Goal: Task Accomplishment & Management: Manage account settings

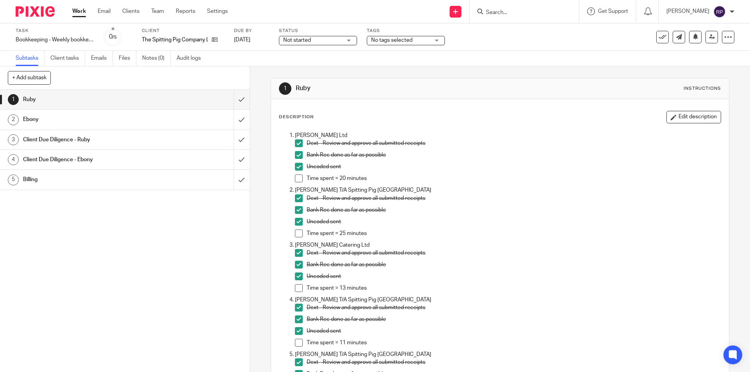
click at [462, 213] on p "Bank Rec done as far as possible" at bounding box center [512, 210] width 413 height 8
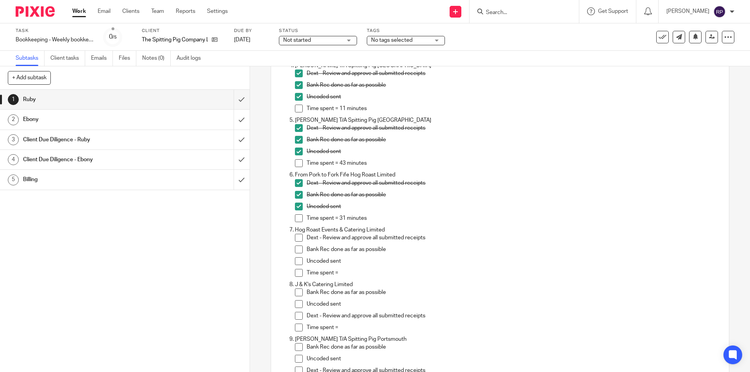
scroll to position [312, 0]
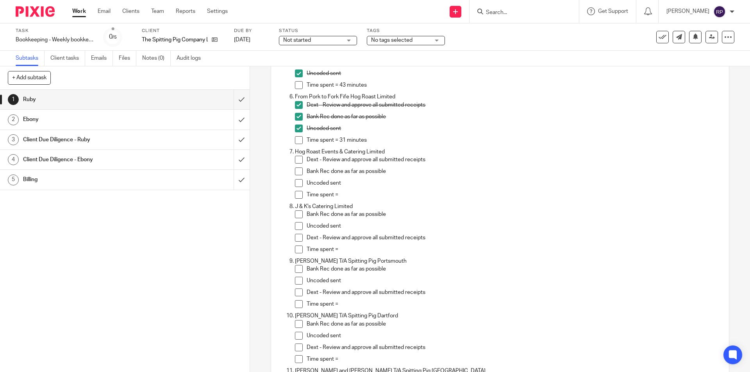
click at [298, 160] on span at bounding box center [299, 160] width 8 height 8
click at [297, 170] on span at bounding box center [299, 171] width 8 height 8
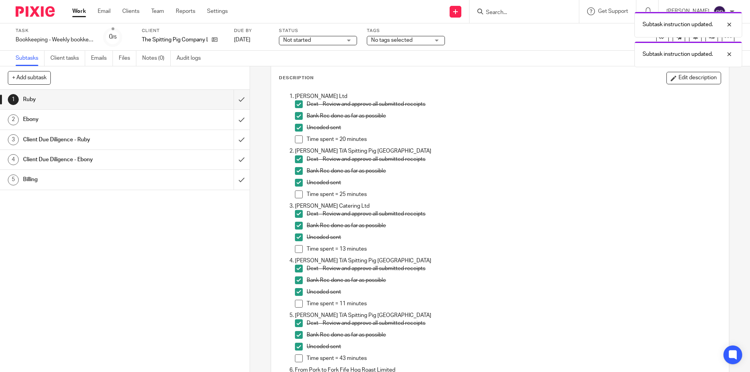
scroll to position [0, 0]
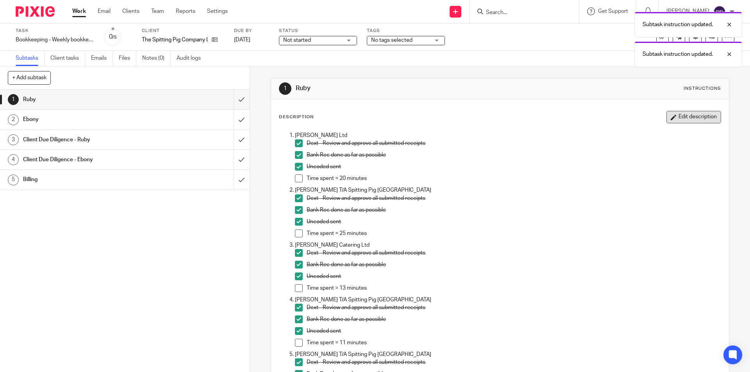
click at [682, 115] on button "Edit description" at bounding box center [693, 117] width 55 height 12
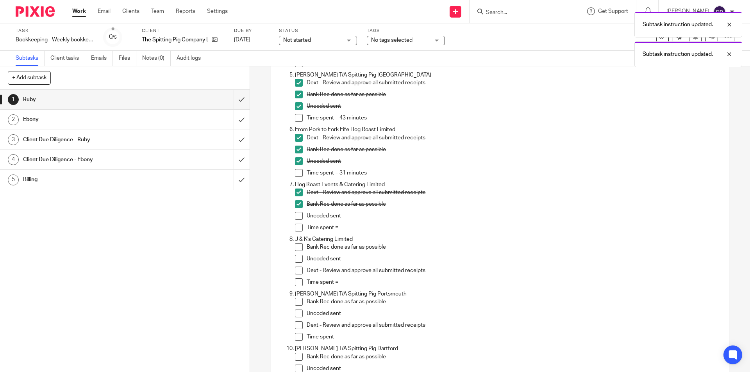
scroll to position [351, 0]
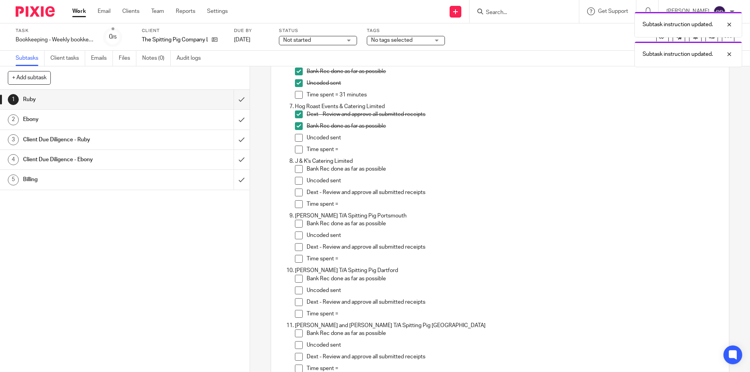
click at [349, 146] on p "Time spent =" at bounding box center [512, 150] width 413 height 8
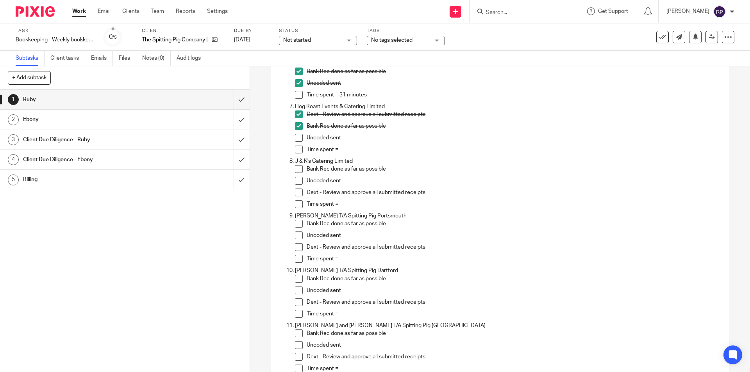
click at [345, 146] on p "Time spent =" at bounding box center [512, 150] width 413 height 8
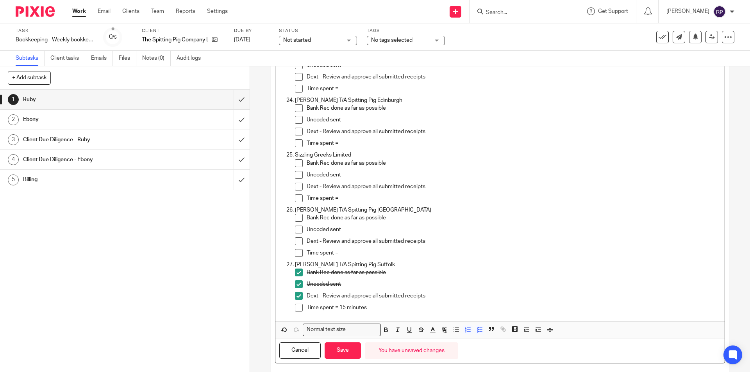
scroll to position [1304, 0]
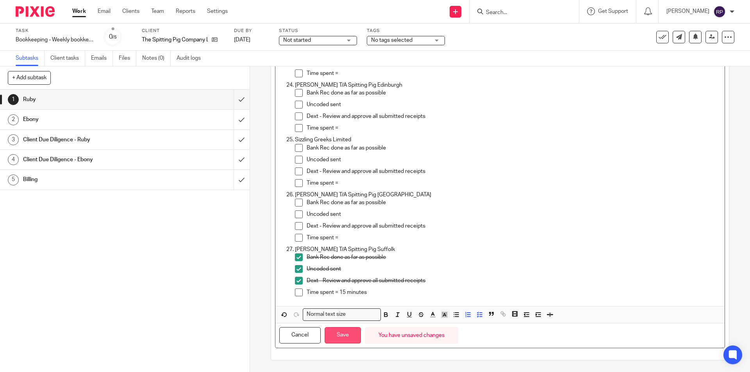
click at [340, 331] on button "Save" at bounding box center [342, 335] width 36 height 17
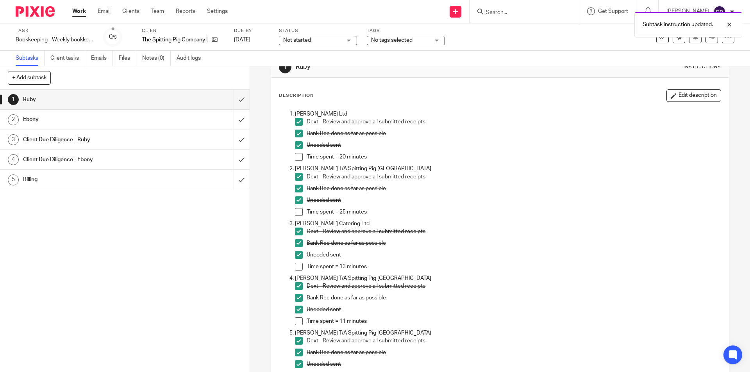
scroll to position [0, 0]
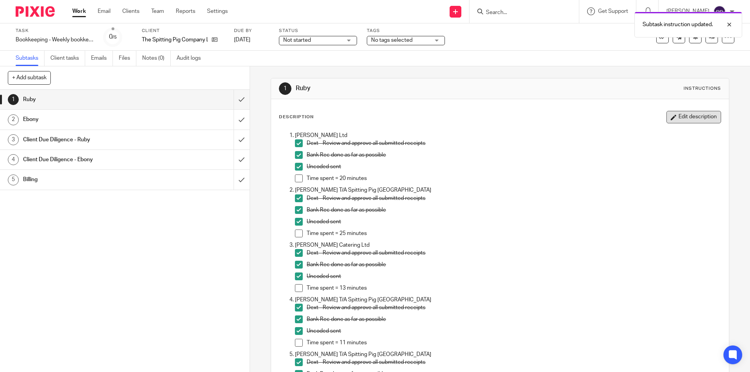
click at [666, 117] on button "Edit description" at bounding box center [693, 117] width 55 height 12
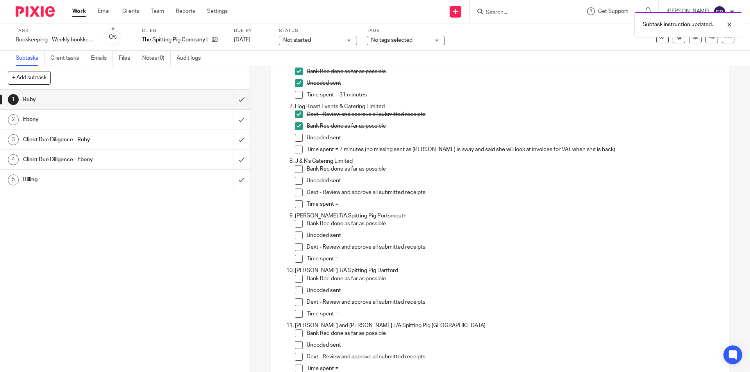
scroll to position [390, 0]
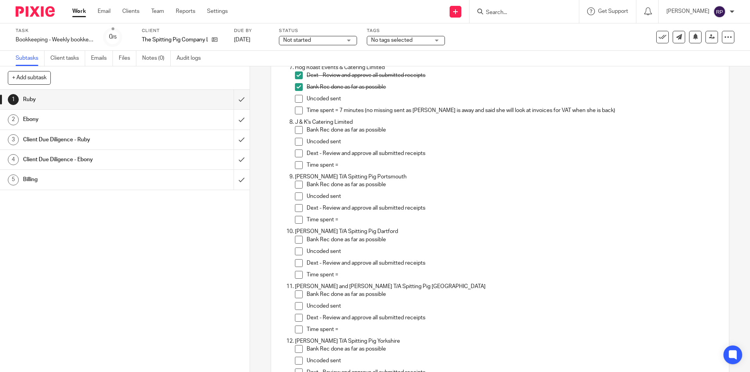
click at [511, 16] on input "Search" at bounding box center [520, 12] width 70 height 7
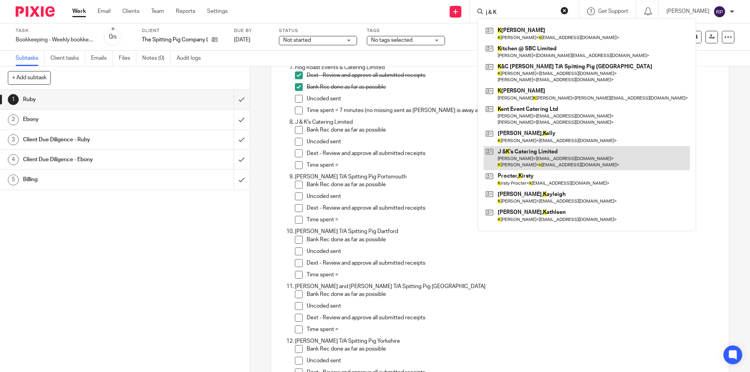
type input "j & K"
click at [542, 158] on link at bounding box center [586, 158] width 206 height 24
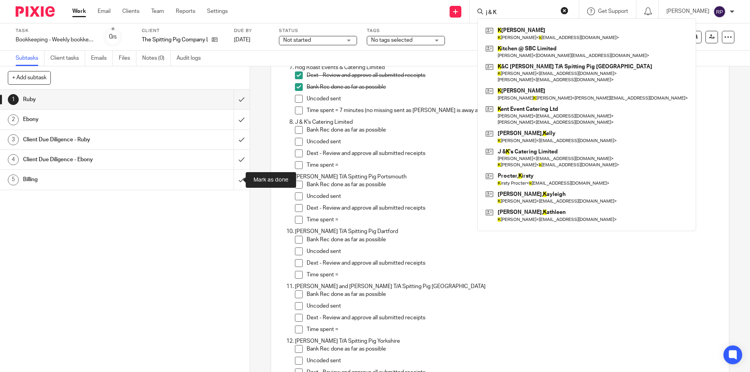
click at [229, 212] on div "1 Ruby 2 Ebony 3 Client Due Diligence - Ruby 4 Client Due Diligence - Ebony 5 B…" at bounding box center [124, 231] width 249 height 282
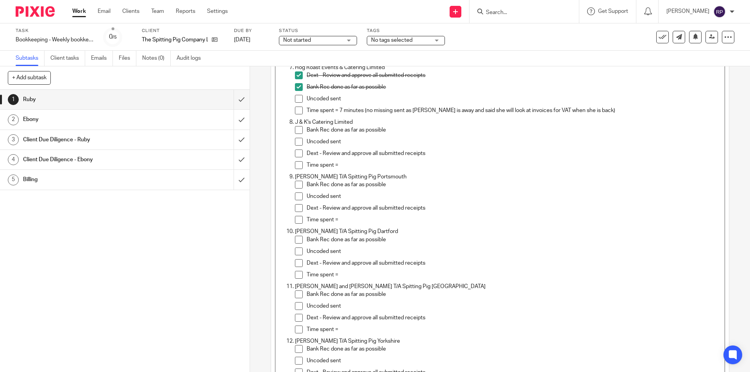
click at [296, 128] on span at bounding box center [299, 130] width 8 height 8
click at [295, 145] on span at bounding box center [299, 142] width 8 height 8
click at [296, 152] on span at bounding box center [299, 154] width 8 height 8
click at [353, 166] on p "Time spent =" at bounding box center [512, 165] width 413 height 8
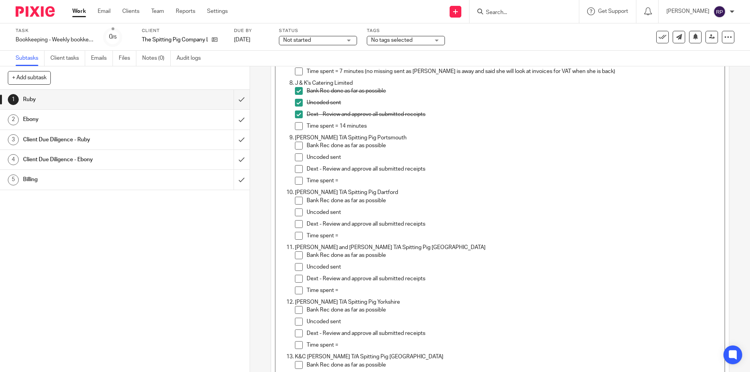
click at [341, 233] on p "Time spent =" at bounding box center [512, 236] width 413 height 8
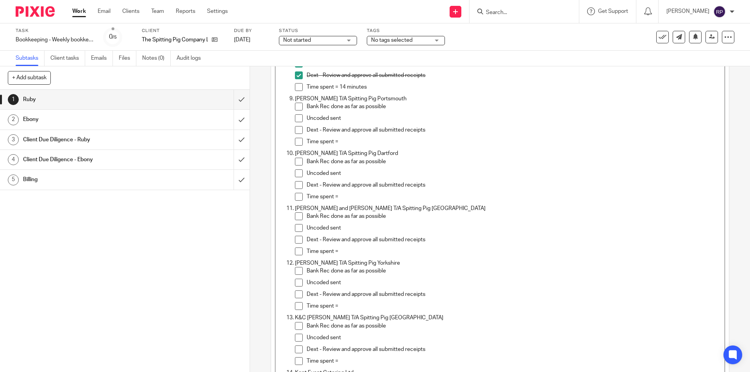
click at [346, 249] on p "Time spent =" at bounding box center [512, 252] width 413 height 8
click at [295, 217] on span at bounding box center [299, 216] width 8 height 8
click at [295, 225] on span at bounding box center [299, 228] width 8 height 8
click at [295, 236] on span at bounding box center [299, 240] width 8 height 8
click at [367, 252] on p "Time spent =" at bounding box center [512, 252] width 413 height 8
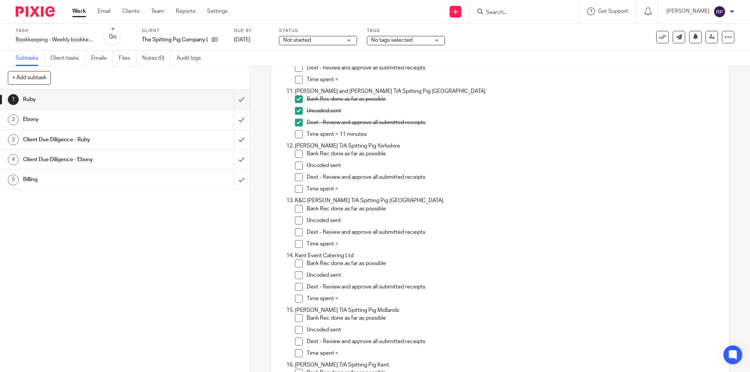
scroll to position [625, 0]
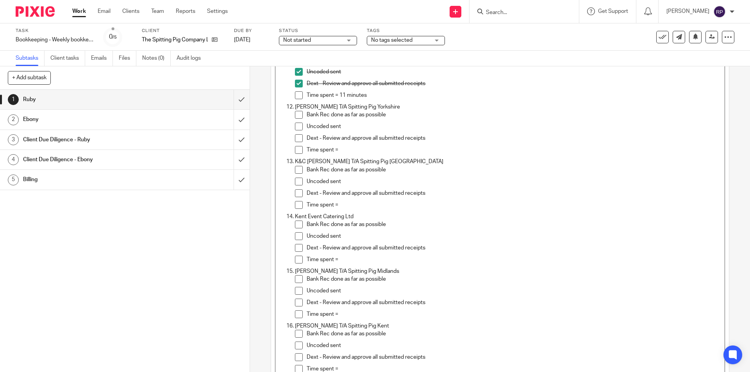
click at [295, 172] on span at bounding box center [299, 170] width 8 height 8
click at [297, 183] on span at bounding box center [299, 182] width 8 height 8
click at [295, 193] on span at bounding box center [299, 193] width 8 height 8
click at [342, 204] on p "Time spent =" at bounding box center [512, 205] width 413 height 8
click at [348, 206] on p "Time spent =" at bounding box center [512, 205] width 413 height 8
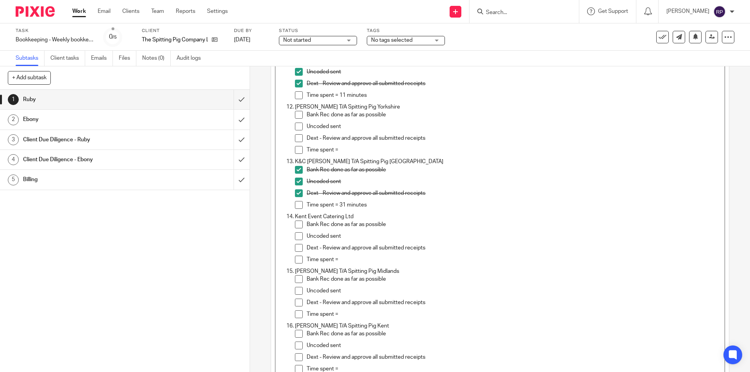
click at [341, 258] on p "Time spent =" at bounding box center [512, 260] width 413 height 8
click at [296, 226] on span at bounding box center [299, 225] width 8 height 8
click at [296, 236] on span at bounding box center [299, 236] width 8 height 8
click at [296, 248] on span at bounding box center [299, 248] width 8 height 8
click at [339, 260] on p "Time spent =" at bounding box center [512, 260] width 413 height 8
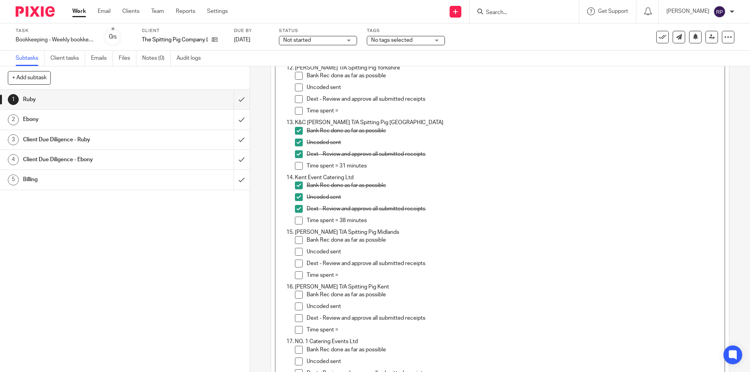
scroll to position [703, 0]
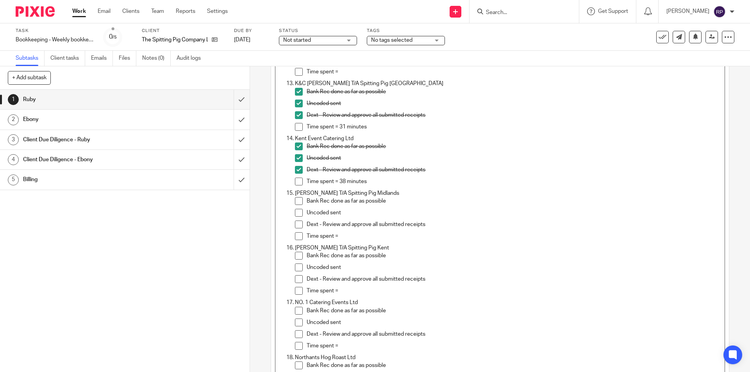
click at [295, 201] on span at bounding box center [299, 201] width 8 height 8
click at [298, 214] on span at bounding box center [299, 213] width 8 height 8
click at [295, 226] on span at bounding box center [299, 225] width 8 height 8
click at [355, 237] on p "Time spent =" at bounding box center [512, 236] width 413 height 8
click at [349, 231] on div "Dext - Review and approve all submitted receipts" at bounding box center [512, 227] width 413 height 12
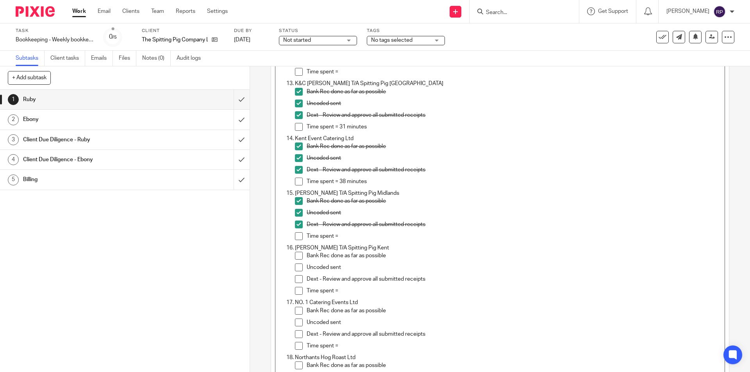
click at [351, 235] on p "Time spent =" at bounding box center [512, 236] width 413 height 8
click at [346, 287] on div "Dext - Review and approve all submitted receipts" at bounding box center [512, 281] width 413 height 12
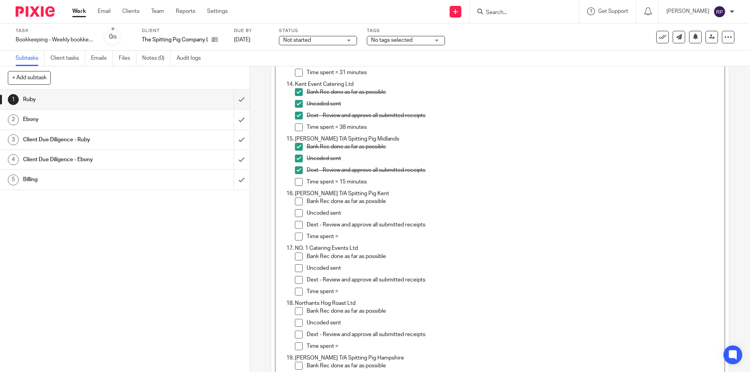
scroll to position [796, 0]
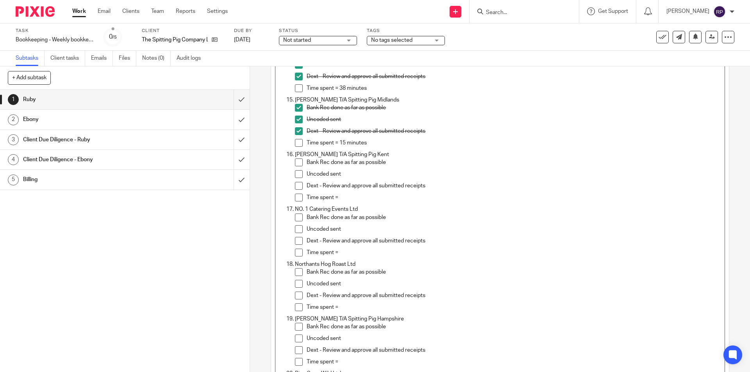
click at [295, 163] on span at bounding box center [299, 163] width 8 height 8
click at [295, 173] on span at bounding box center [299, 174] width 8 height 8
click at [295, 184] on span at bounding box center [299, 186] width 8 height 8
click at [337, 197] on p "Time spent =" at bounding box center [512, 198] width 413 height 8
click at [344, 196] on p "Time spent =" at bounding box center [512, 198] width 413 height 8
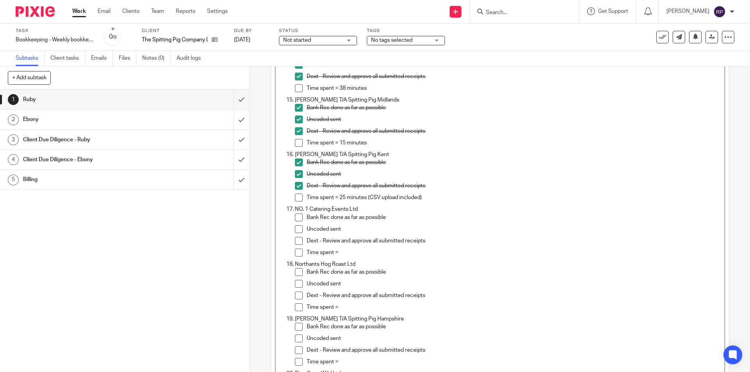
click at [352, 257] on div "Time spent =" at bounding box center [512, 255] width 413 height 12
drag, startPoint x: 299, startPoint y: 216, endPoint x: 299, endPoint y: 225, distance: 9.0
click at [299, 216] on span at bounding box center [299, 218] width 8 height 8
click at [299, 232] on span at bounding box center [299, 229] width 8 height 8
click at [298, 242] on span at bounding box center [299, 241] width 8 height 8
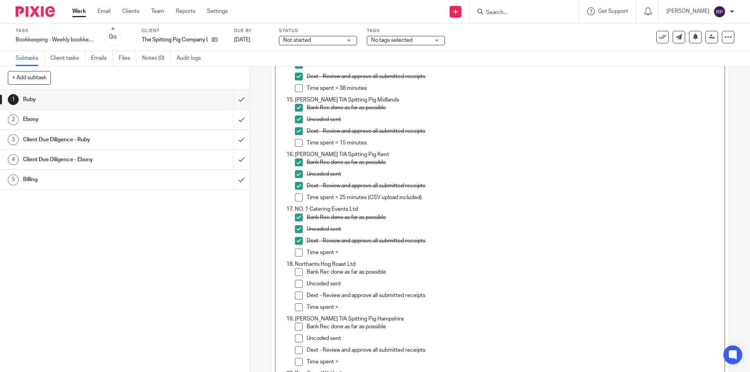
click at [342, 251] on p "Time spent =" at bounding box center [512, 253] width 413 height 8
click at [362, 254] on p "Time spent =" at bounding box center [512, 253] width 413 height 8
click at [354, 308] on p "Time spent =" at bounding box center [512, 307] width 413 height 8
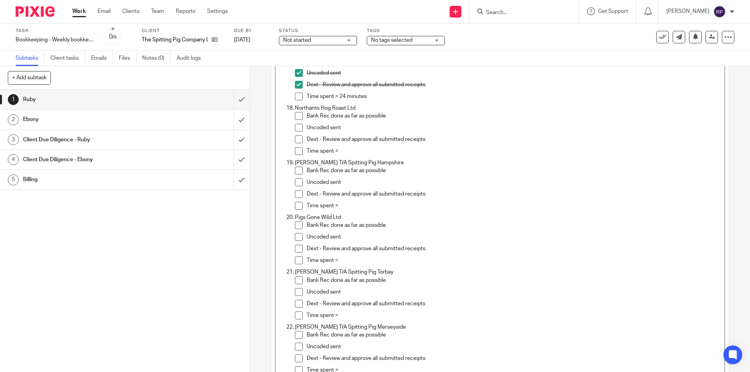
scroll to position [874, 0]
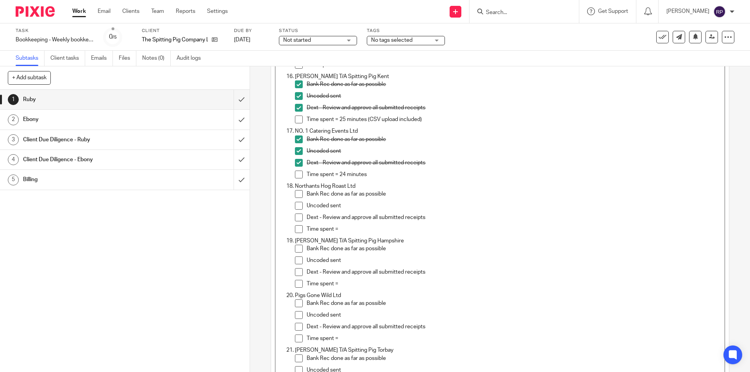
click at [295, 195] on span at bounding box center [299, 194] width 8 height 8
click at [297, 208] on span at bounding box center [299, 206] width 8 height 8
click at [295, 217] on span at bounding box center [299, 218] width 8 height 8
click at [351, 232] on p "Time spent =" at bounding box center [512, 229] width 413 height 8
click at [362, 226] on p "Time spent =" at bounding box center [512, 229] width 413 height 8
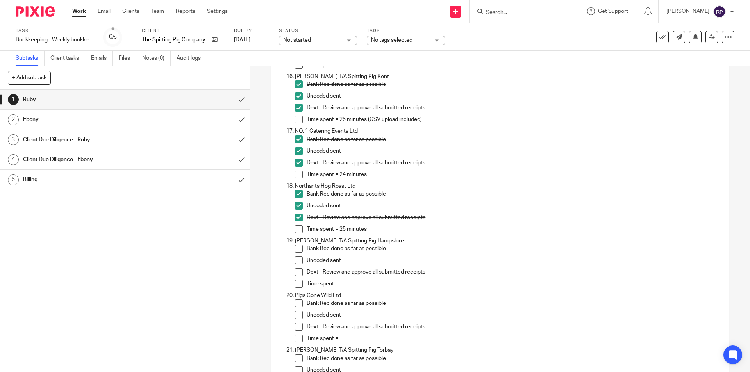
click at [355, 288] on p "Time spent =" at bounding box center [512, 284] width 413 height 8
click at [298, 252] on li "Bank Rec done as far as possible" at bounding box center [507, 251] width 425 height 12
click at [295, 250] on span at bounding box center [299, 249] width 8 height 8
drag, startPoint x: 293, startPoint y: 263, endPoint x: 298, endPoint y: 268, distance: 6.4
click at [295, 263] on span at bounding box center [299, 261] width 8 height 8
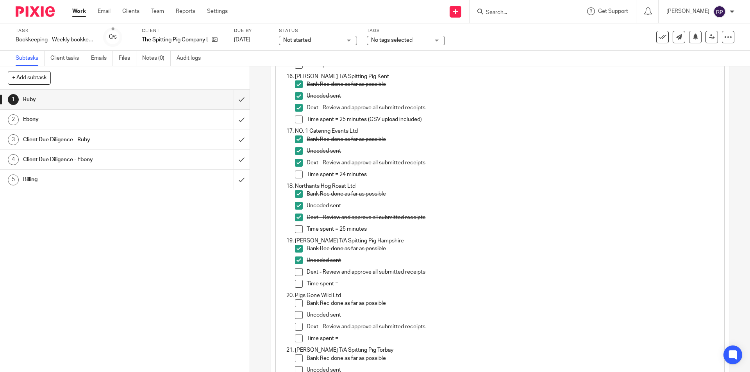
click at [297, 274] on span at bounding box center [299, 272] width 8 height 8
click at [345, 287] on p "Time spent =" at bounding box center [512, 284] width 413 height 8
click at [365, 283] on p "Time spent =" at bounding box center [512, 284] width 413 height 8
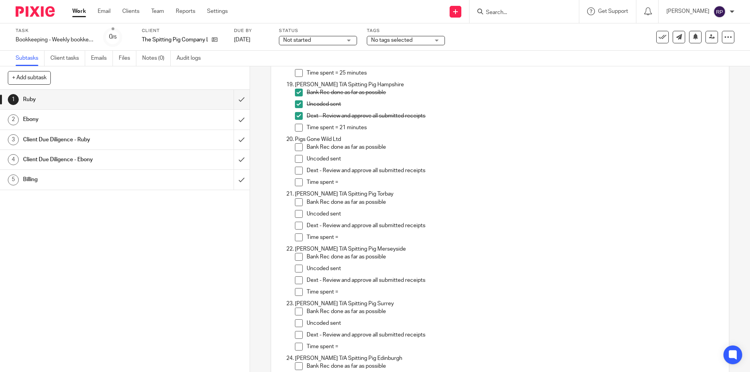
scroll to position [1069, 0]
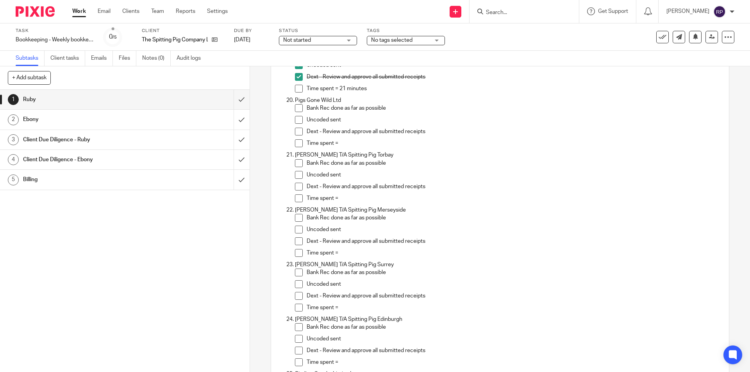
drag, startPoint x: 295, startPoint y: 165, endPoint x: 295, endPoint y: 173, distance: 7.8
click at [295, 165] on span at bounding box center [299, 163] width 8 height 8
click at [295, 175] on span at bounding box center [299, 175] width 8 height 8
click at [295, 187] on span at bounding box center [299, 187] width 8 height 8
click at [351, 196] on p "Time spent =" at bounding box center [512, 198] width 413 height 8
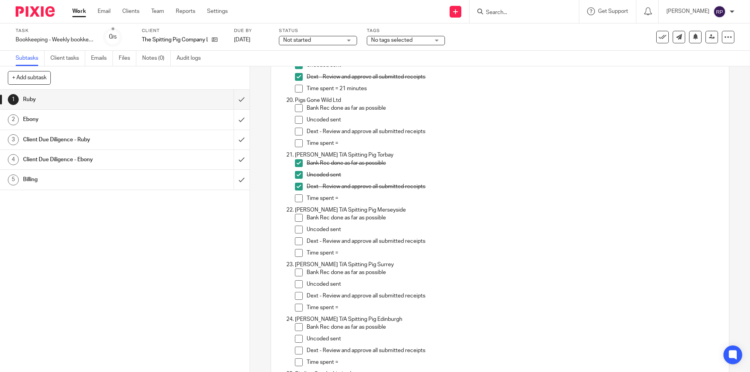
click at [367, 198] on p "Time spent =" at bounding box center [512, 198] width 413 height 8
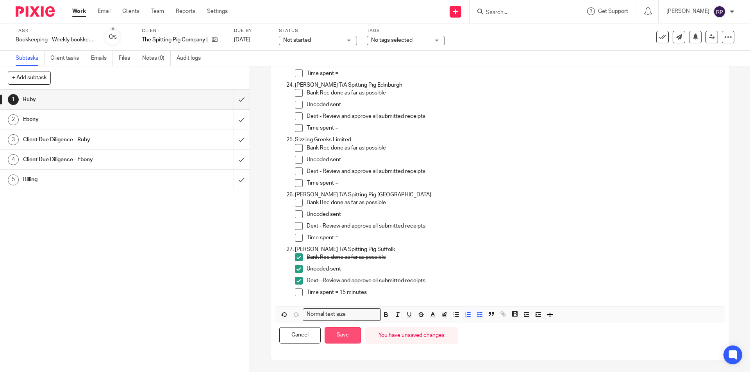
click at [335, 332] on button "Save" at bounding box center [342, 335] width 36 height 17
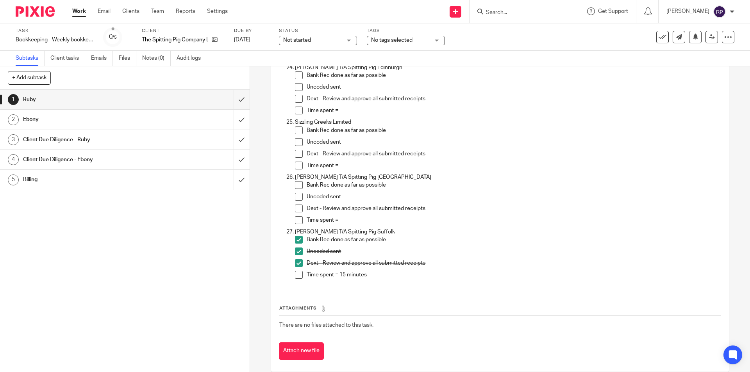
scroll to position [1339, 0]
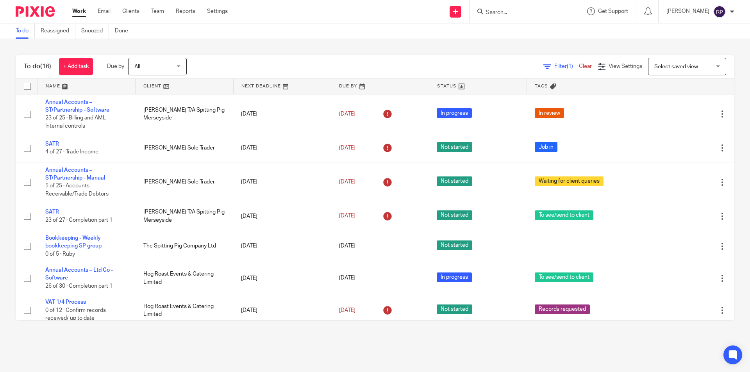
scroll to position [130, 0]
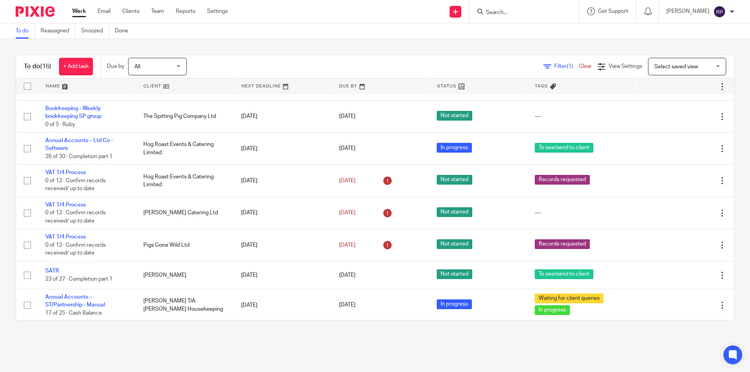
click at [75, 12] on link "Work" at bounding box center [79, 11] width 14 height 8
